Goal: Find specific page/section: Find specific page/section

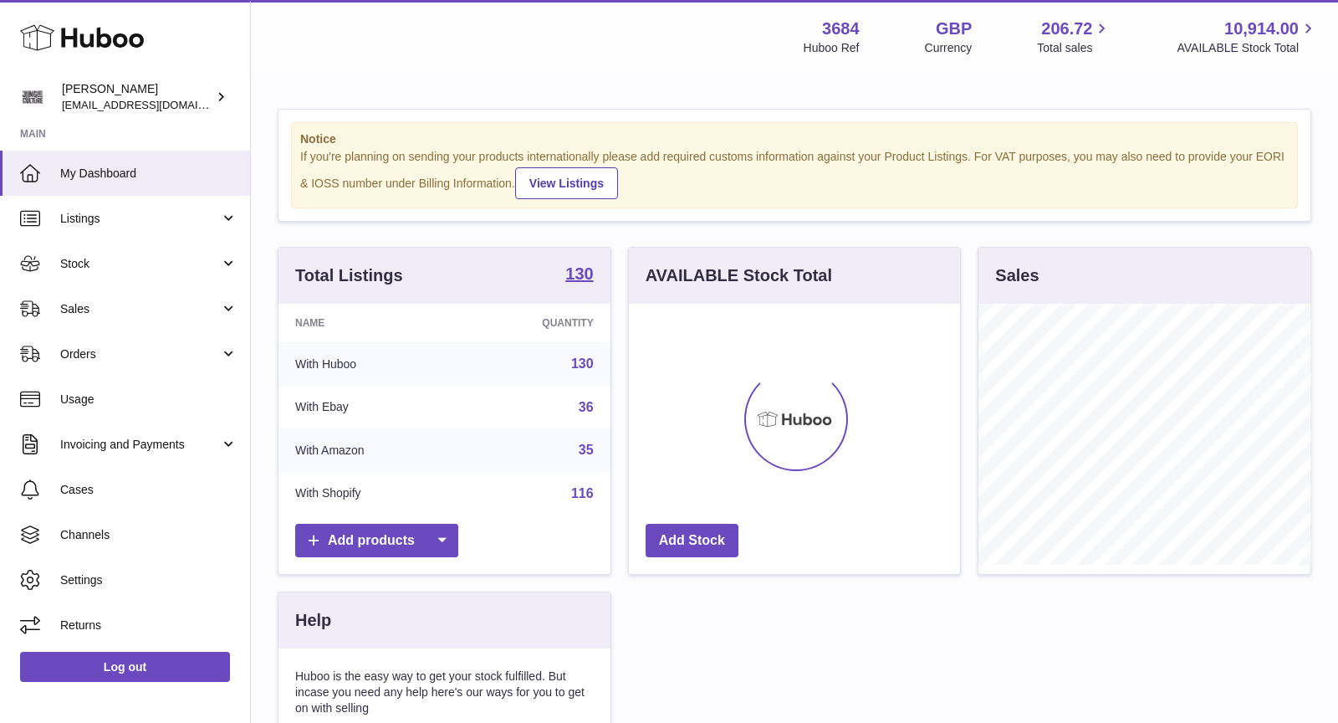
scroll to position [260, 332]
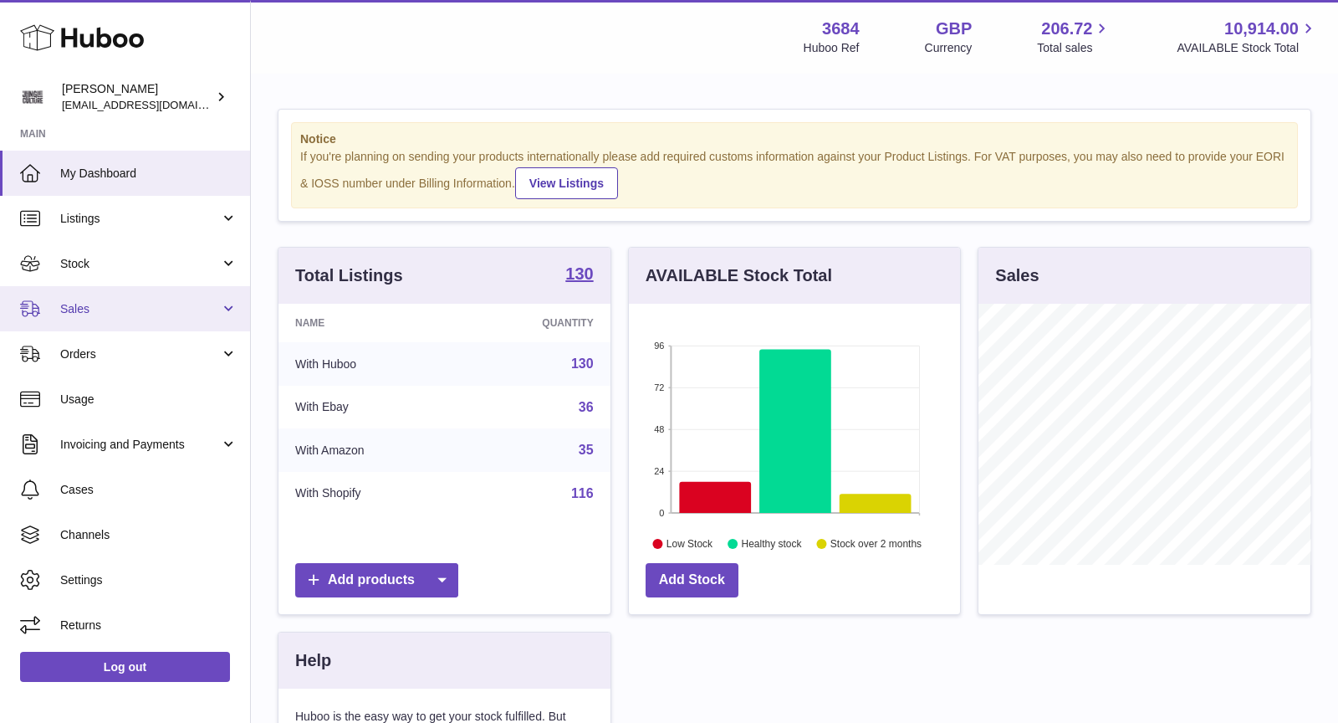
click at [119, 318] on link "Sales" at bounding box center [125, 308] width 250 height 45
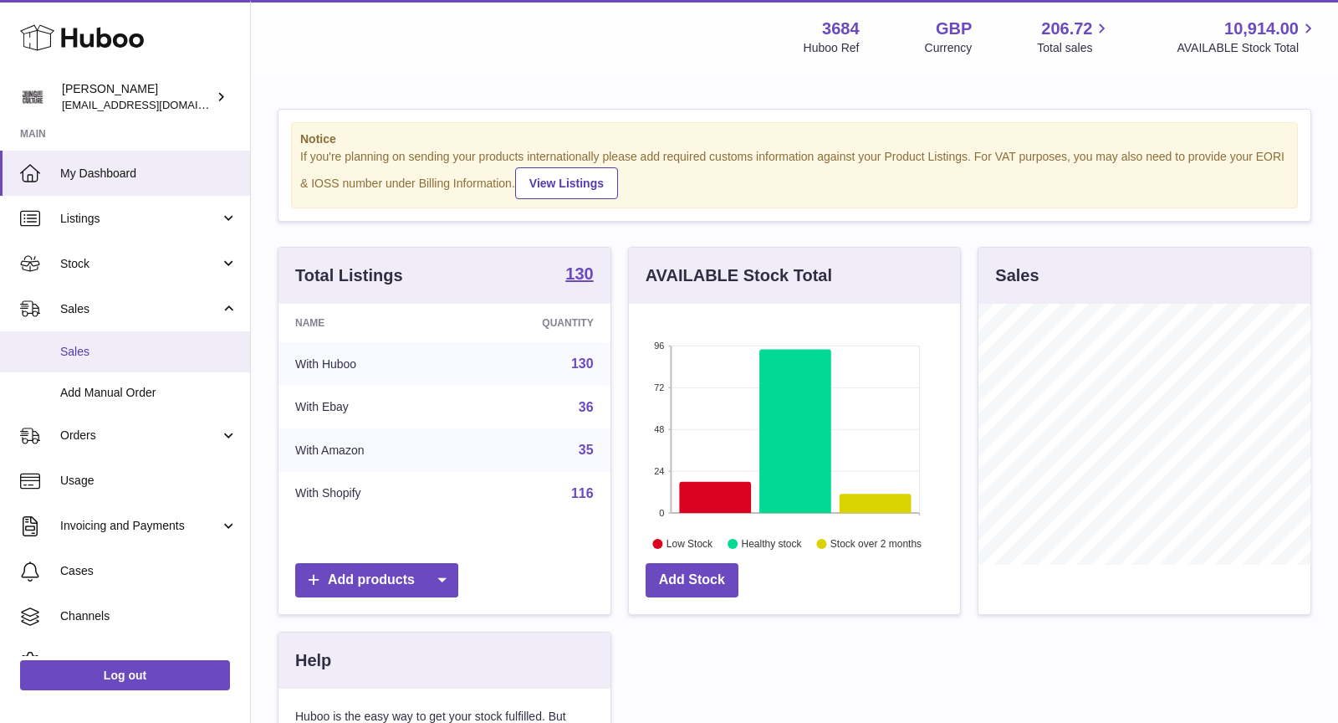
click at [130, 349] on span "Sales" at bounding box center [148, 352] width 177 height 16
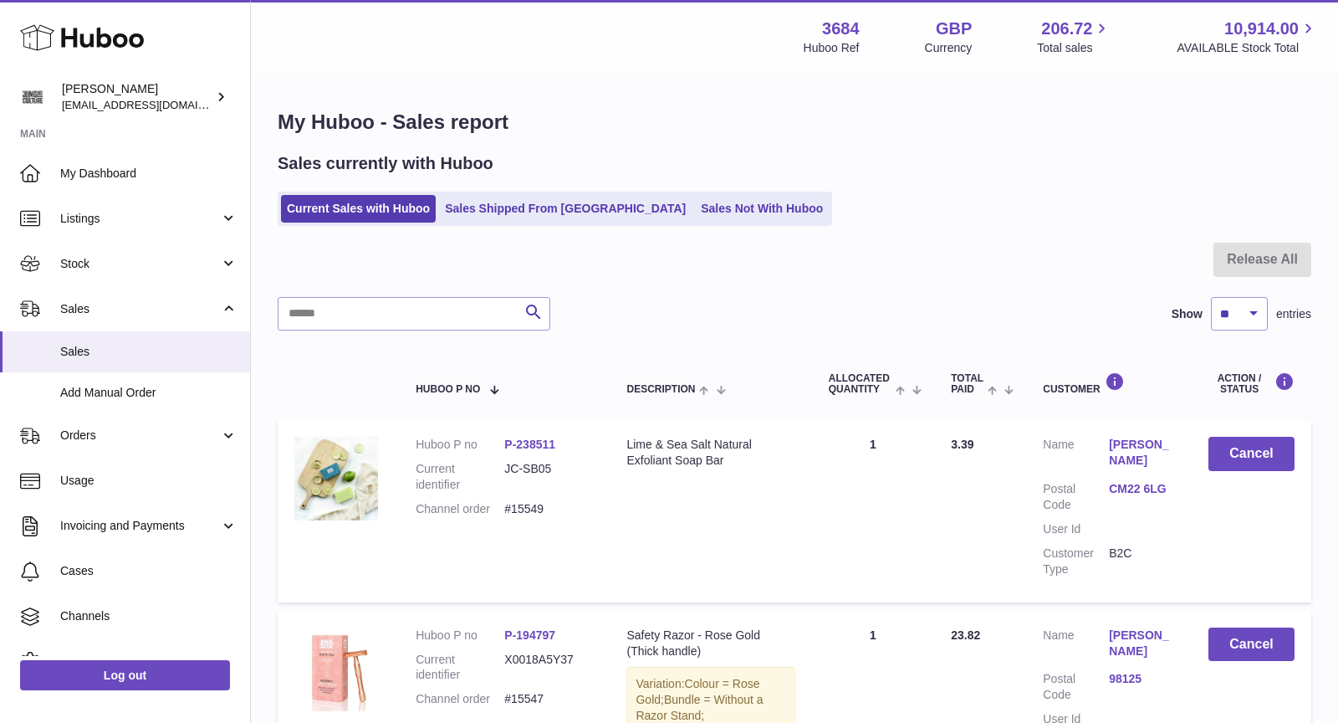
click at [697, 485] on td "Description Lime & Sea Salt Natural Exfoliant Soap Bar" at bounding box center [711, 510] width 202 height 181
click at [704, 202] on link "Sales Not With Huboo" at bounding box center [762, 209] width 134 height 28
